Goal: Transaction & Acquisition: Subscribe to service/newsletter

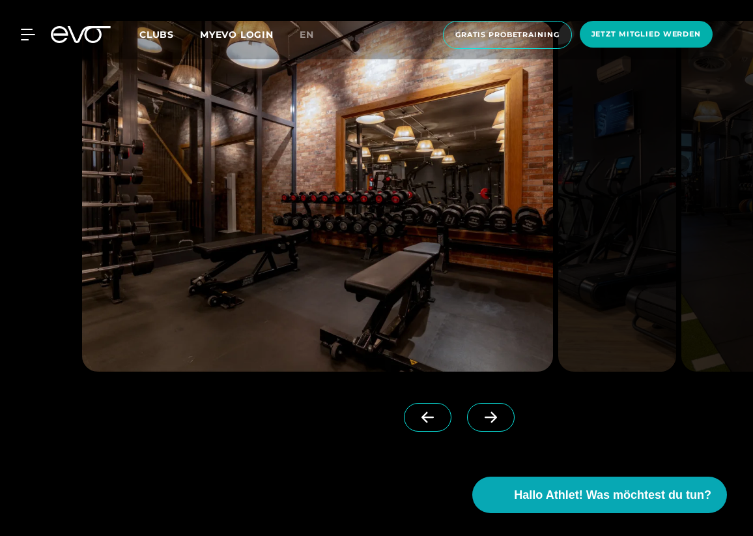
scroll to position [1186, 0]
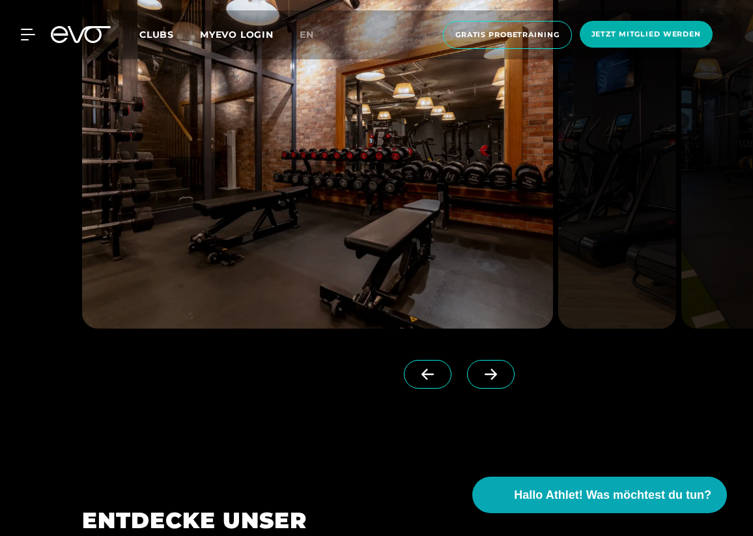
click at [499, 369] on icon at bounding box center [491, 374] width 23 height 12
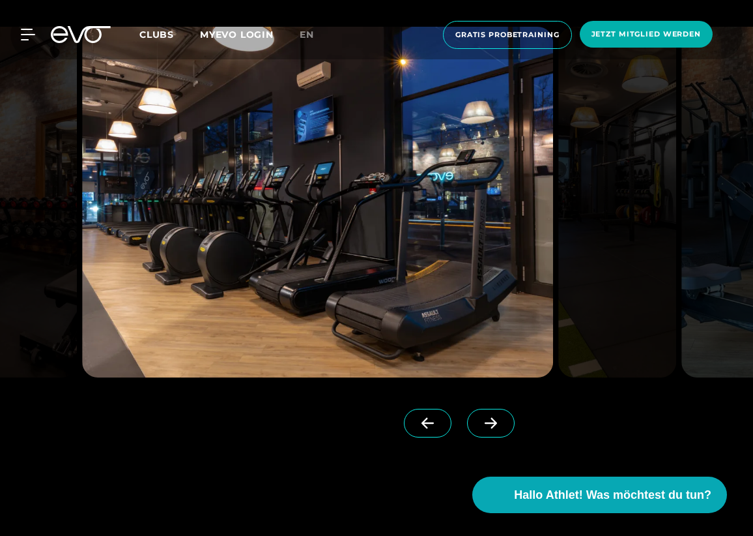
scroll to position [1125, 0]
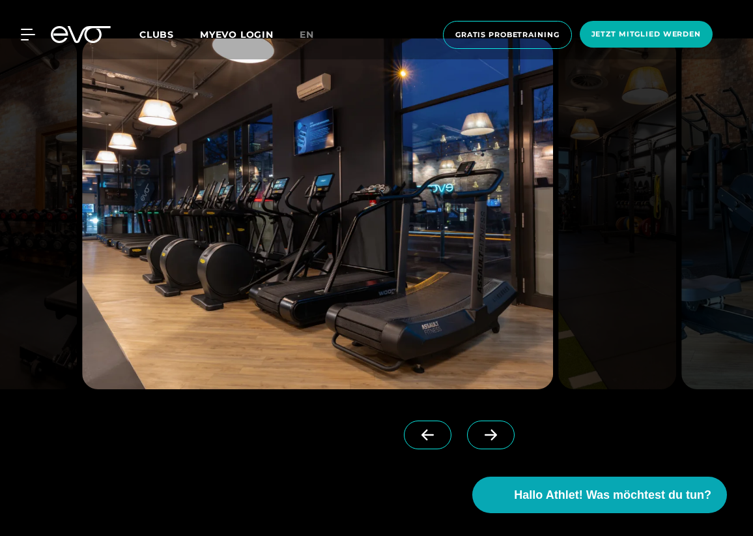
click at [487, 444] on span at bounding box center [491, 434] width 48 height 29
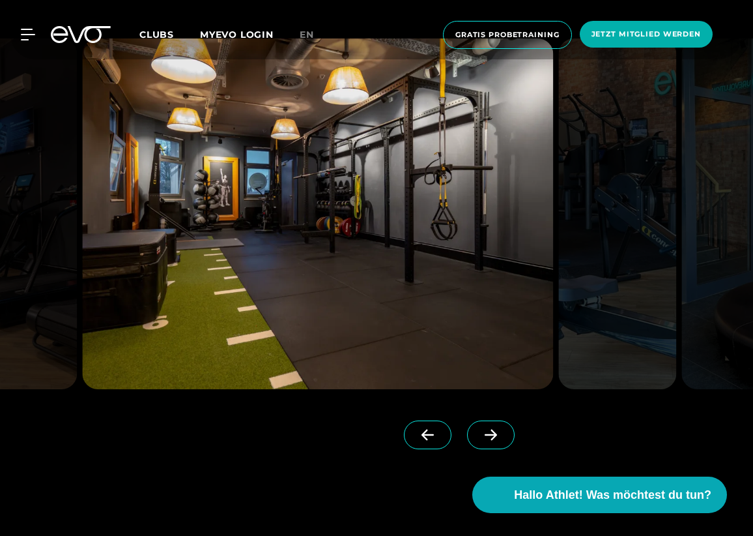
click at [487, 444] on span at bounding box center [491, 434] width 48 height 29
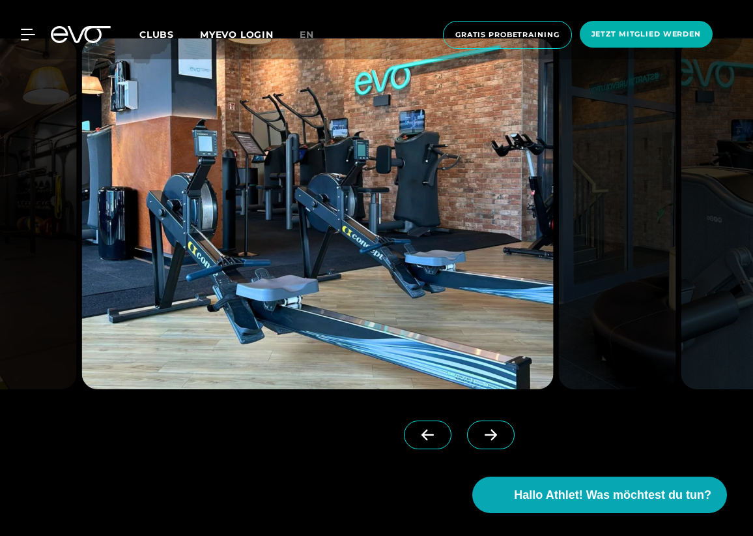
click at [487, 444] on span at bounding box center [491, 434] width 48 height 29
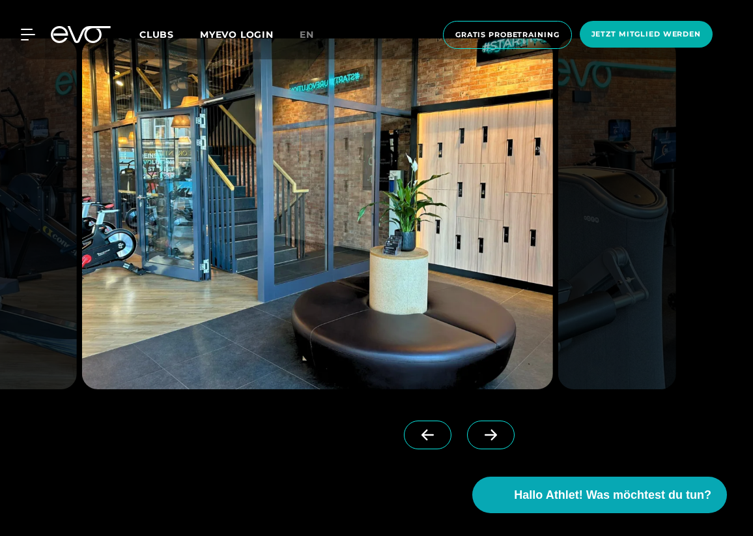
click at [487, 444] on span at bounding box center [491, 434] width 48 height 29
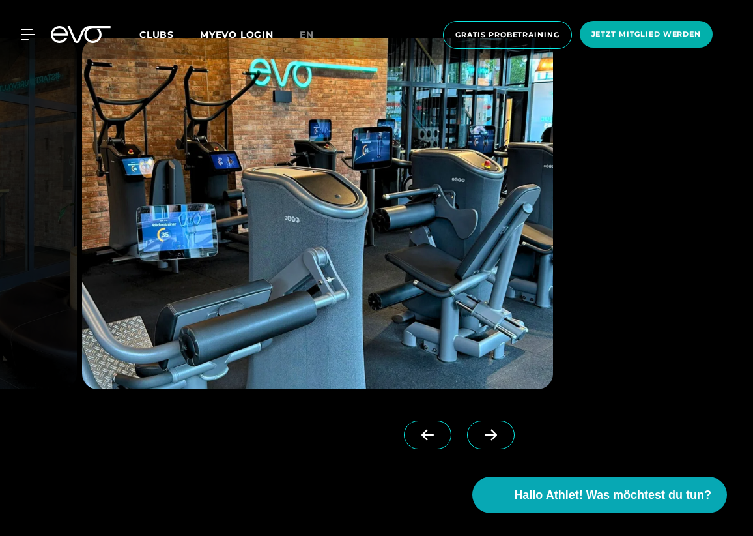
click at [487, 444] on span at bounding box center [491, 434] width 48 height 29
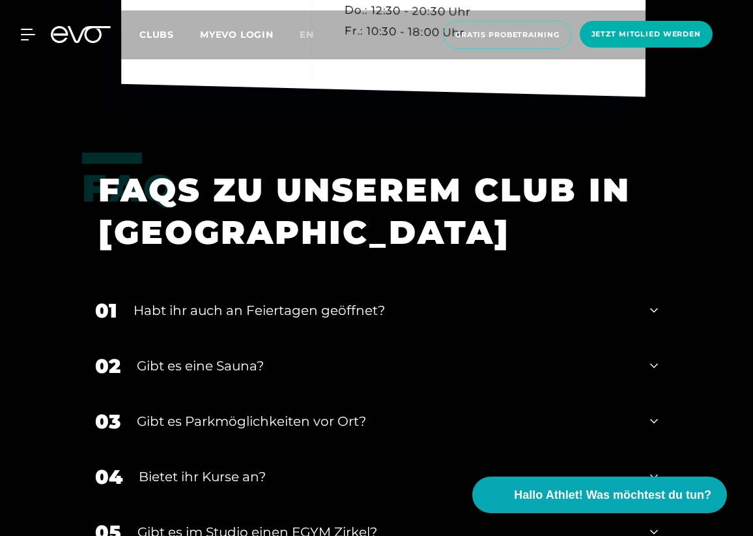
scroll to position [4024, 0]
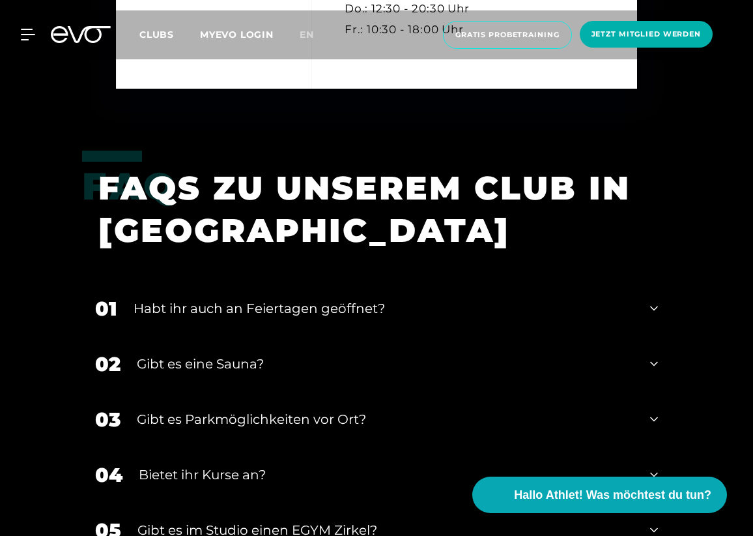
click at [657, 304] on icon at bounding box center [654, 308] width 8 height 16
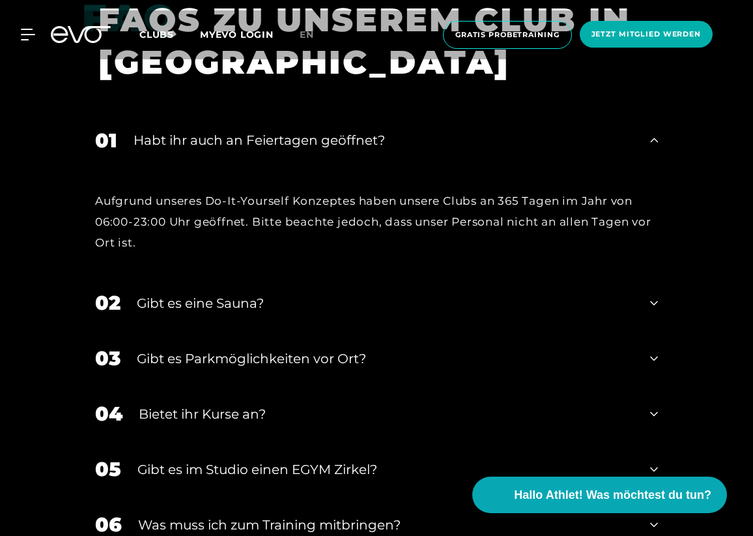
scroll to position [4193, 0]
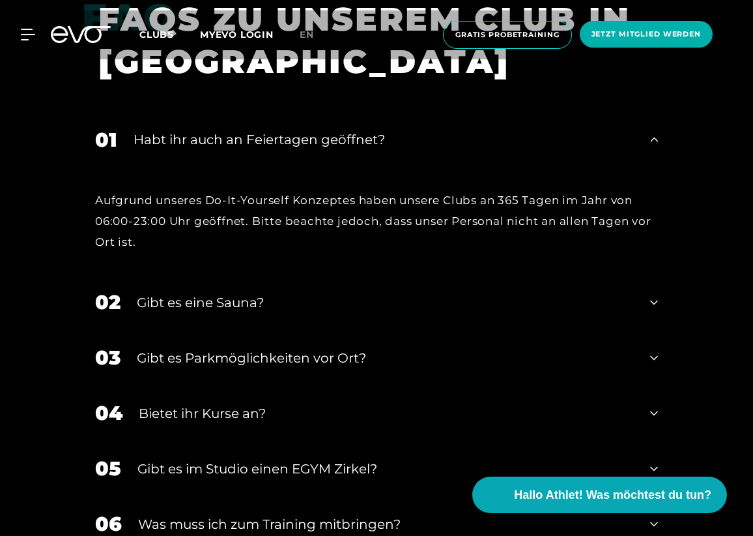
click at [648, 291] on div "02 Gibt es eine Sauna?" at bounding box center [376, 301] width 589 height 55
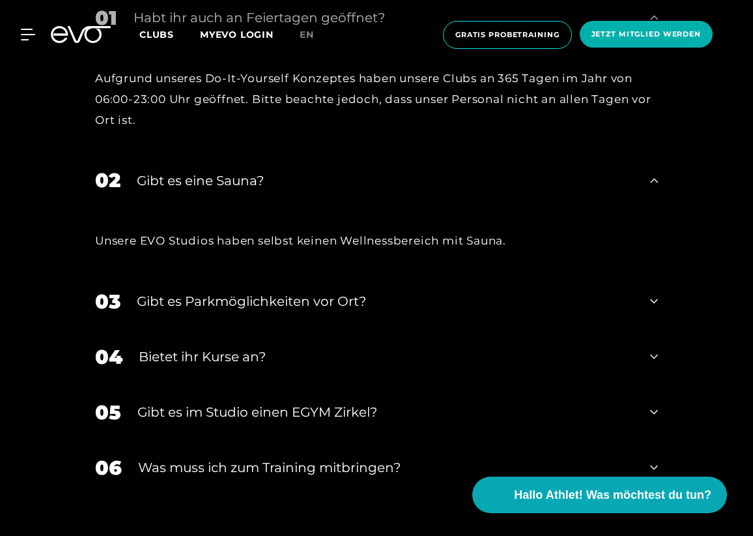
scroll to position [4318, 0]
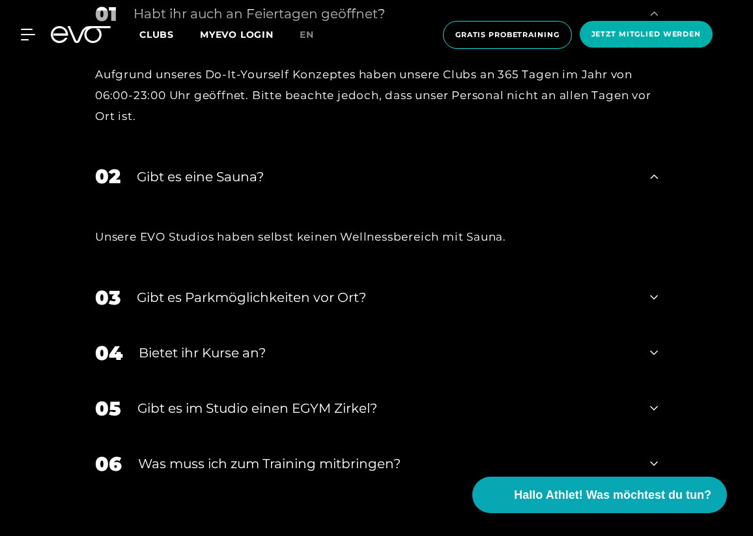
click at [659, 290] on div "03 Gibt es Parkmöglichkeiten vor Ort?" at bounding box center [376, 297] width 589 height 55
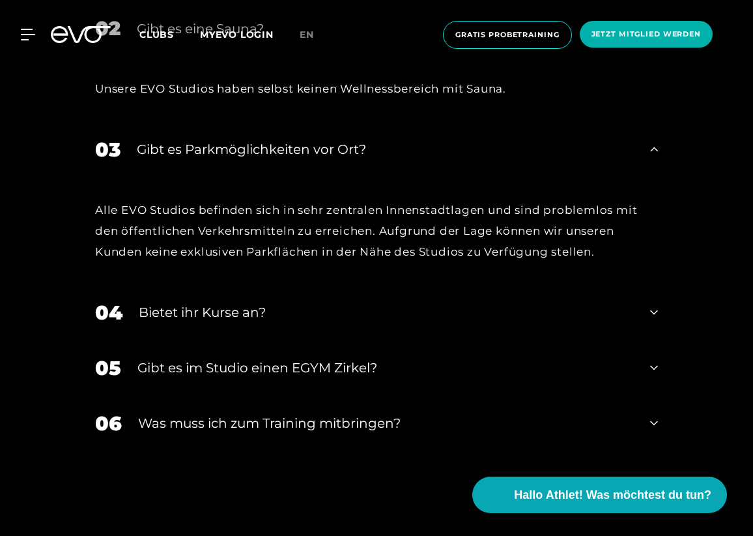
scroll to position [4468, 0]
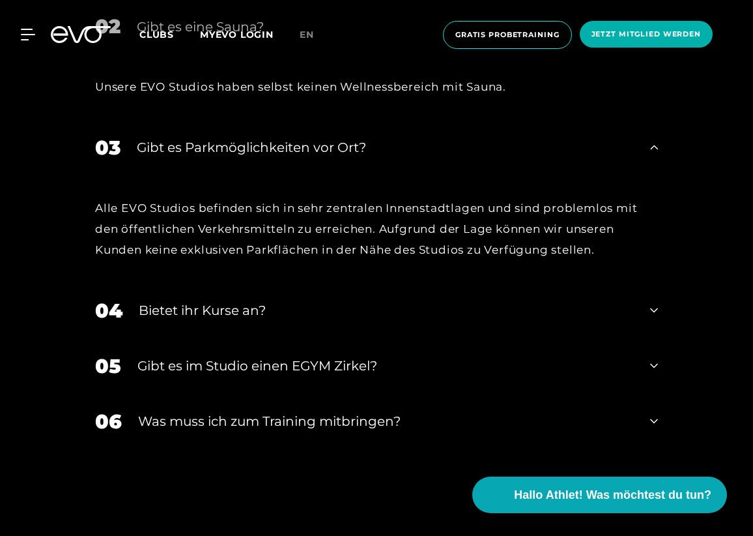
click at [655, 302] on icon at bounding box center [654, 310] width 8 height 16
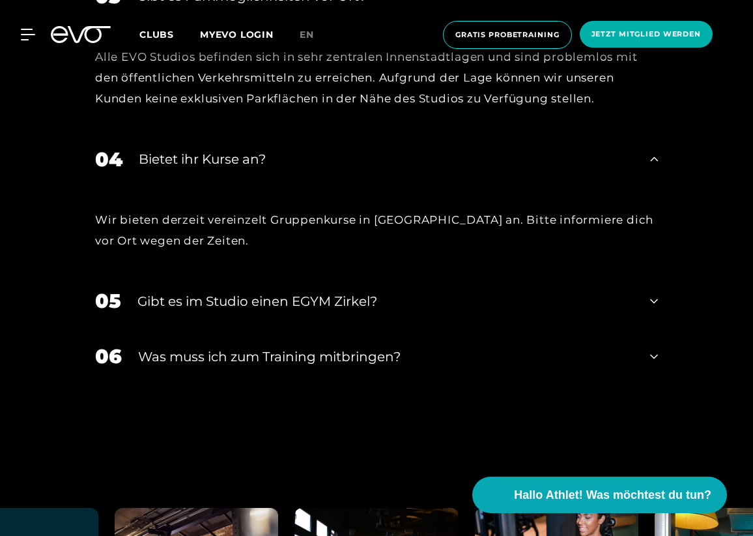
scroll to position [4621, 0]
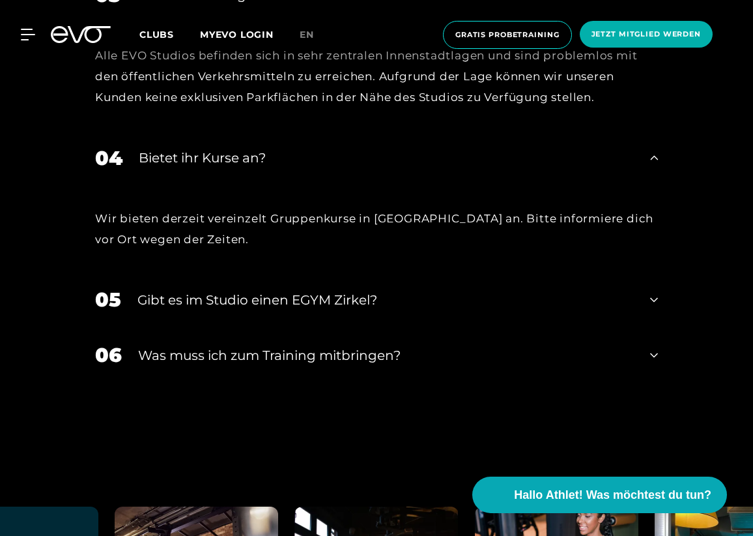
click at [654, 298] on icon at bounding box center [654, 300] width 8 height 5
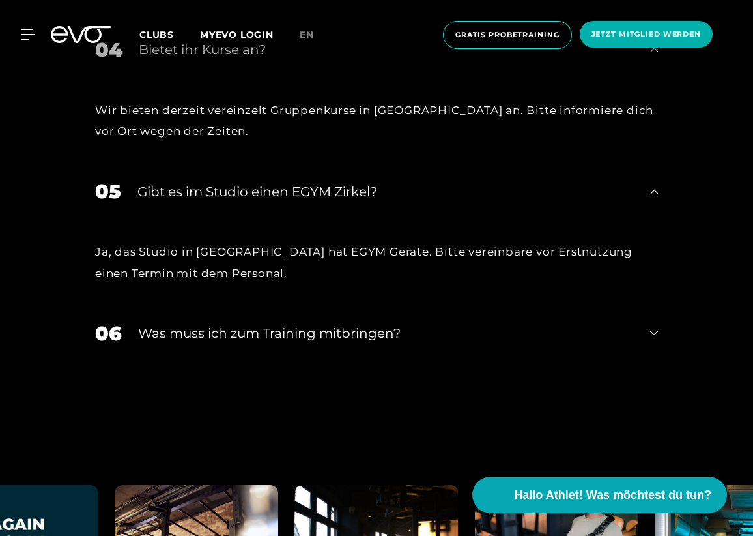
scroll to position [4732, 0]
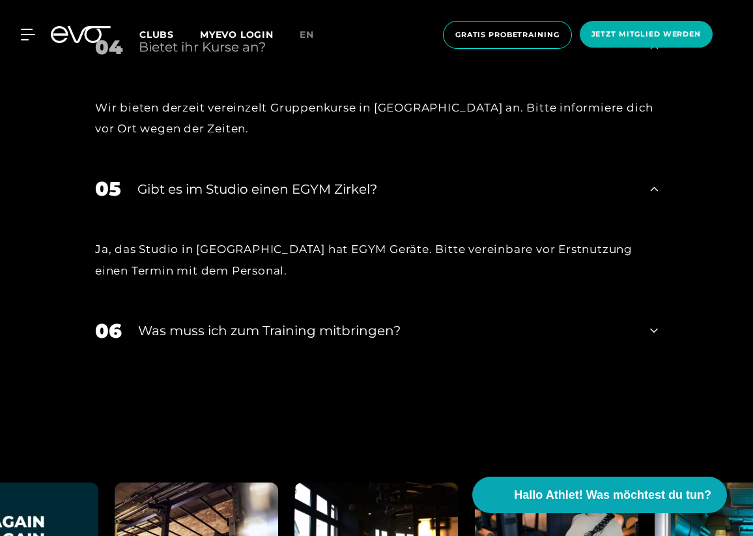
click at [652, 328] on icon at bounding box center [654, 330] width 8 height 5
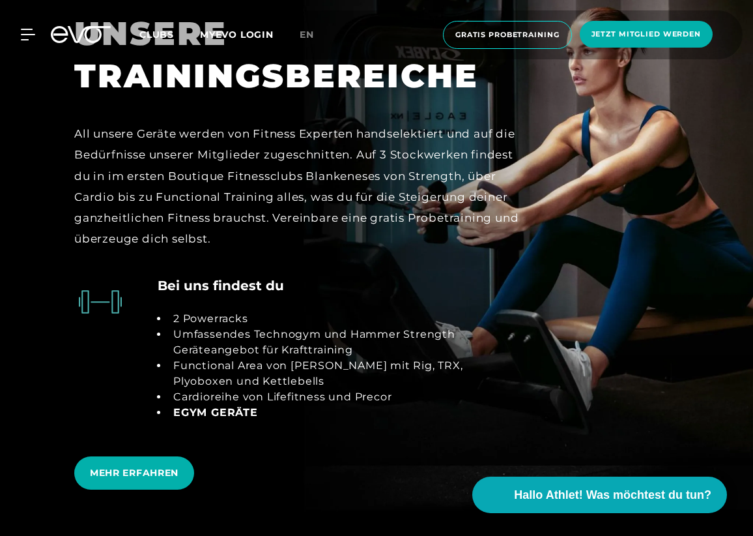
scroll to position [2305, 0]
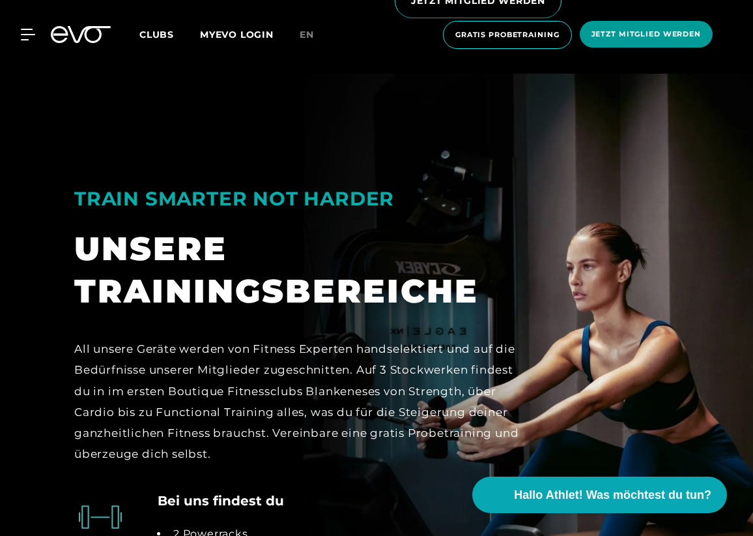
click at [646, 34] on span "Jetzt Mitglied werden" at bounding box center [646, 34] width 109 height 11
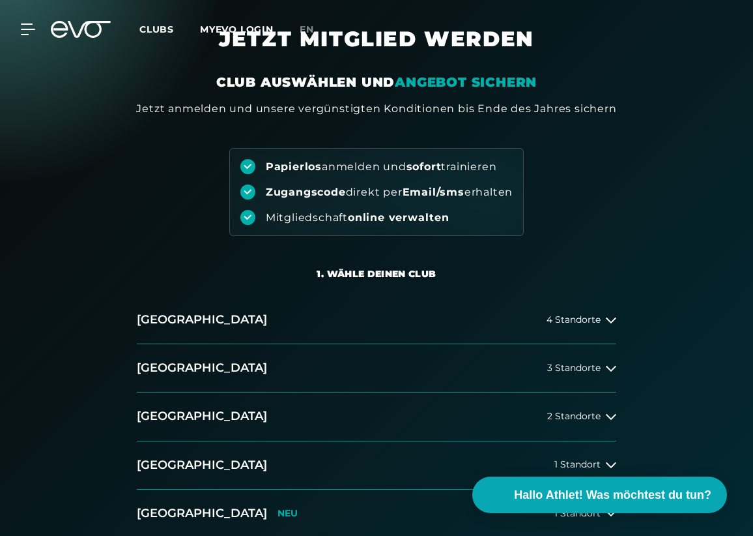
scroll to position [51, 0]
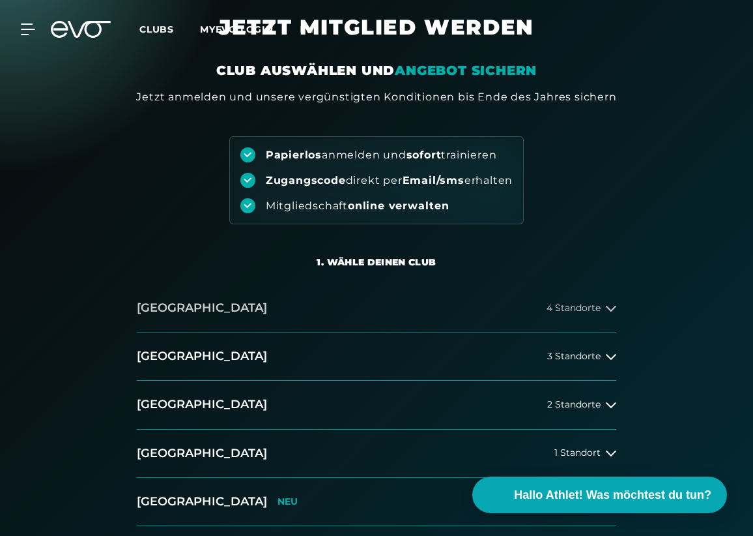
click at [571, 326] on button "[GEOGRAPHIC_DATA] 4 Standorte" at bounding box center [377, 308] width 480 height 48
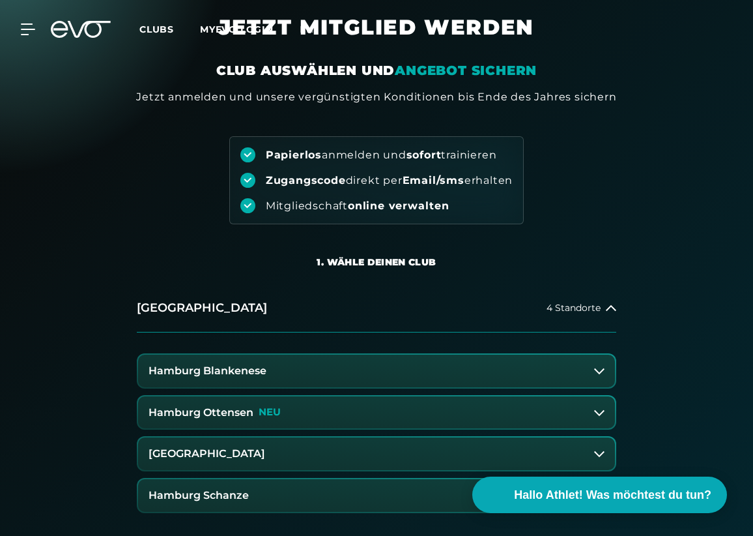
click at [455, 362] on button "Hamburg Blankenese" at bounding box center [376, 370] width 477 height 33
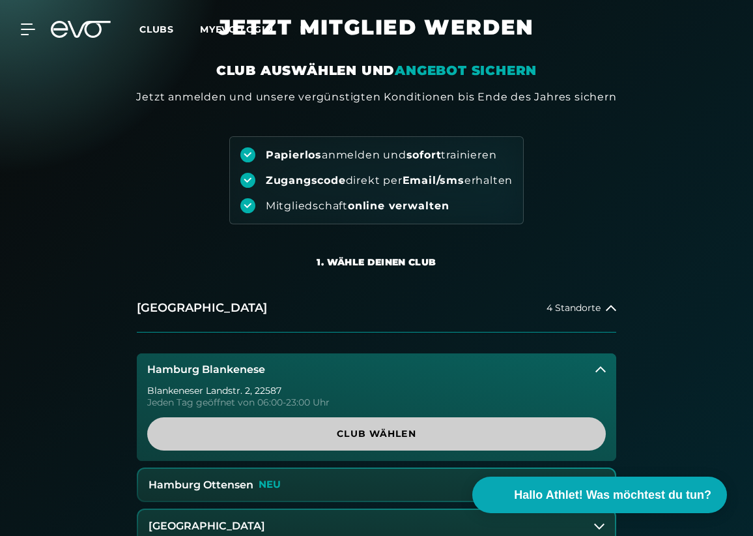
click at [416, 431] on span "Club wählen" at bounding box center [376, 434] width 427 height 14
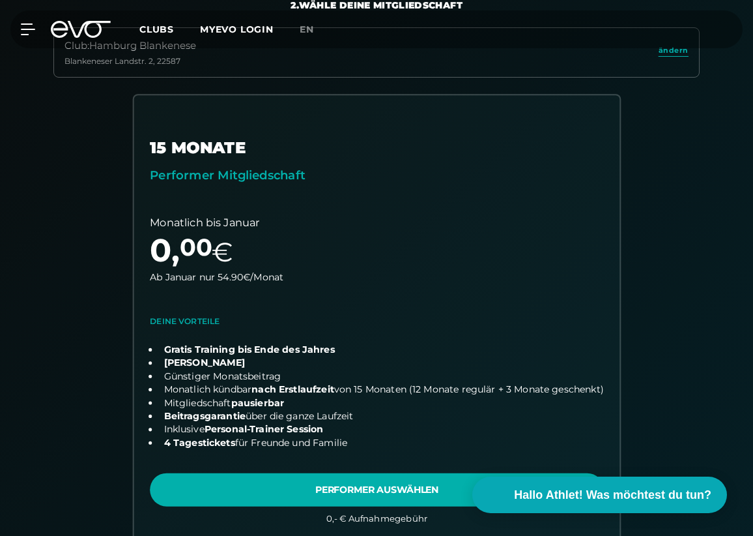
scroll to position [310, 0]
